Goal: Register for event/course

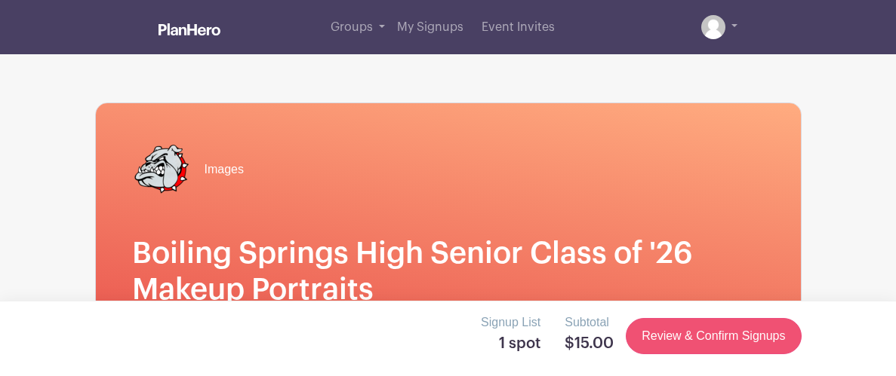
click at [744, 340] on link "Review & Confirm Signups" at bounding box center [712, 336] width 175 height 36
click at [745, 327] on link "Review & Confirm Signups" at bounding box center [712, 336] width 175 height 36
click at [745, 328] on link "Review & Confirm Signups" at bounding box center [712, 336] width 175 height 36
click at [699, 336] on link "Review & Confirm Signups" at bounding box center [712, 336] width 175 height 36
click at [702, 339] on link "Review & Confirm Signups" at bounding box center [712, 336] width 175 height 36
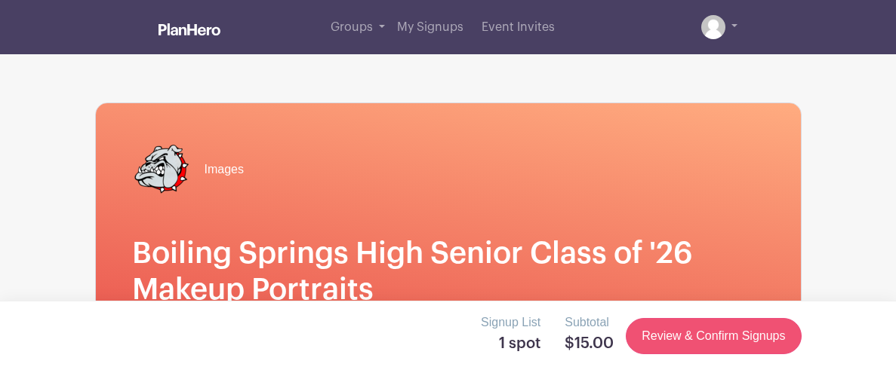
click at [696, 350] on link "Review & Confirm Signups" at bounding box center [712, 336] width 175 height 36
click at [735, 344] on link "Review & Confirm Signups" at bounding box center [712, 336] width 175 height 36
